Goal: Find specific page/section: Find specific page/section

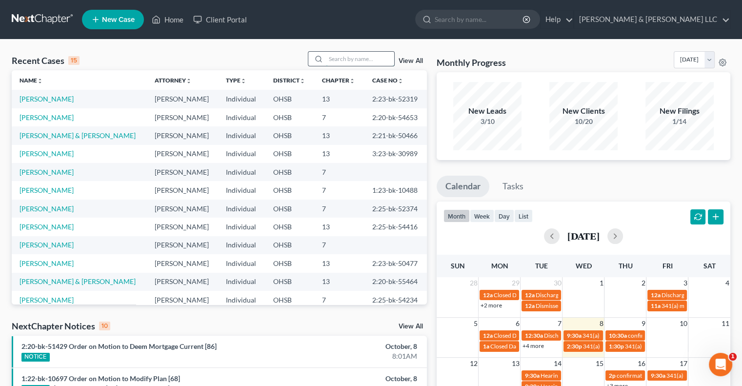
click at [364, 57] on input "search" at bounding box center [360, 59] width 68 height 14
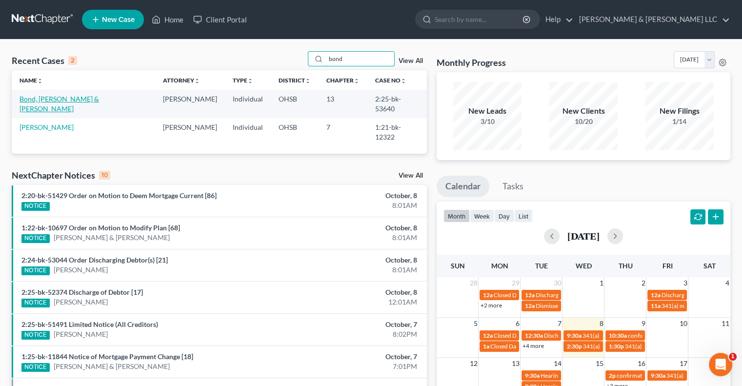
type input "bond"
click at [46, 100] on link "Bond, Le Renzo & Williams, Courtney" at bounding box center [59, 104] width 79 height 18
select select "3"
